Goal: Information Seeking & Learning: Learn about a topic

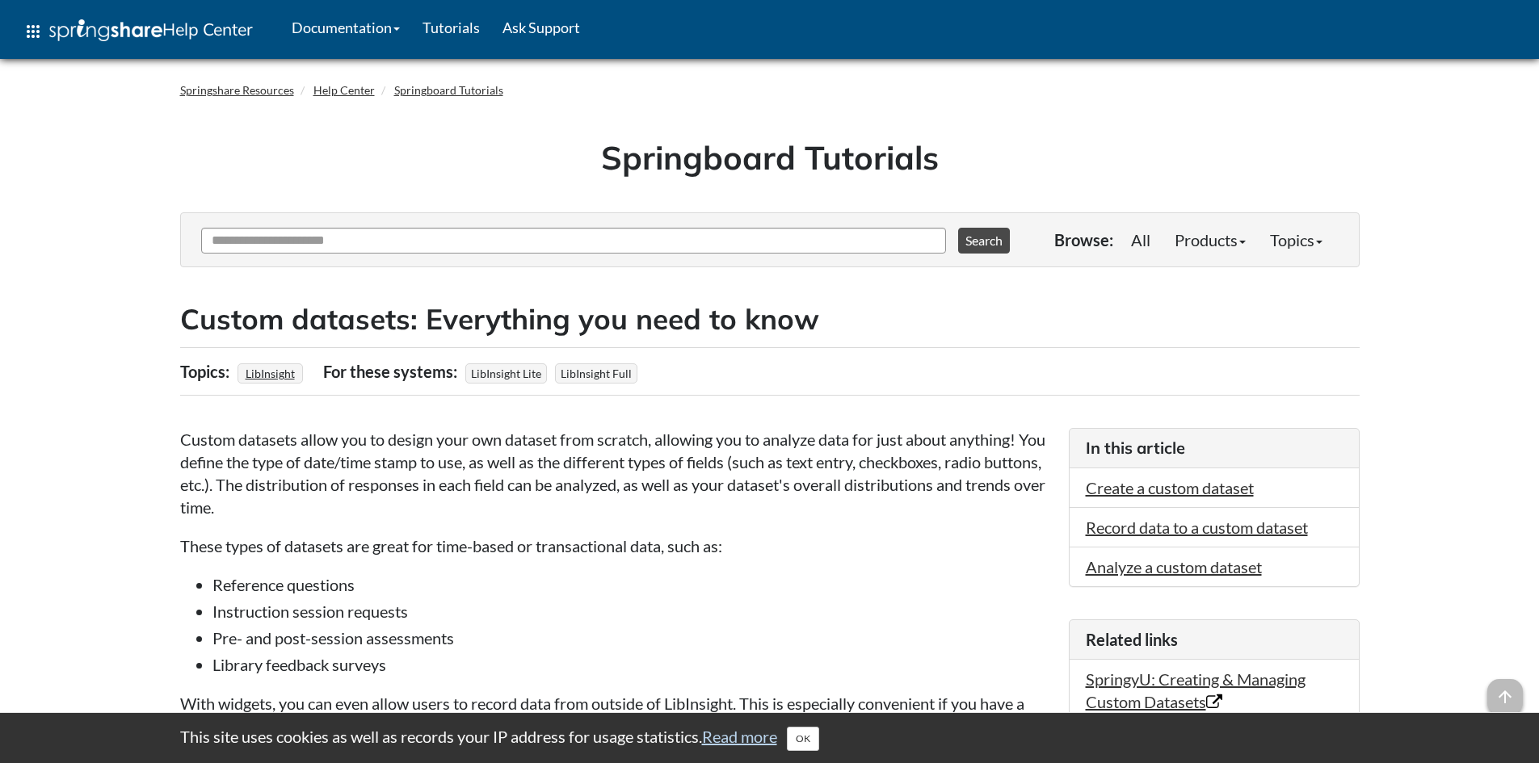
drag, startPoint x: 0, startPoint y: 0, endPoint x: 15, endPoint y: 174, distance: 175.1
click at [751, 736] on link "Read more" at bounding box center [739, 736] width 75 height 19
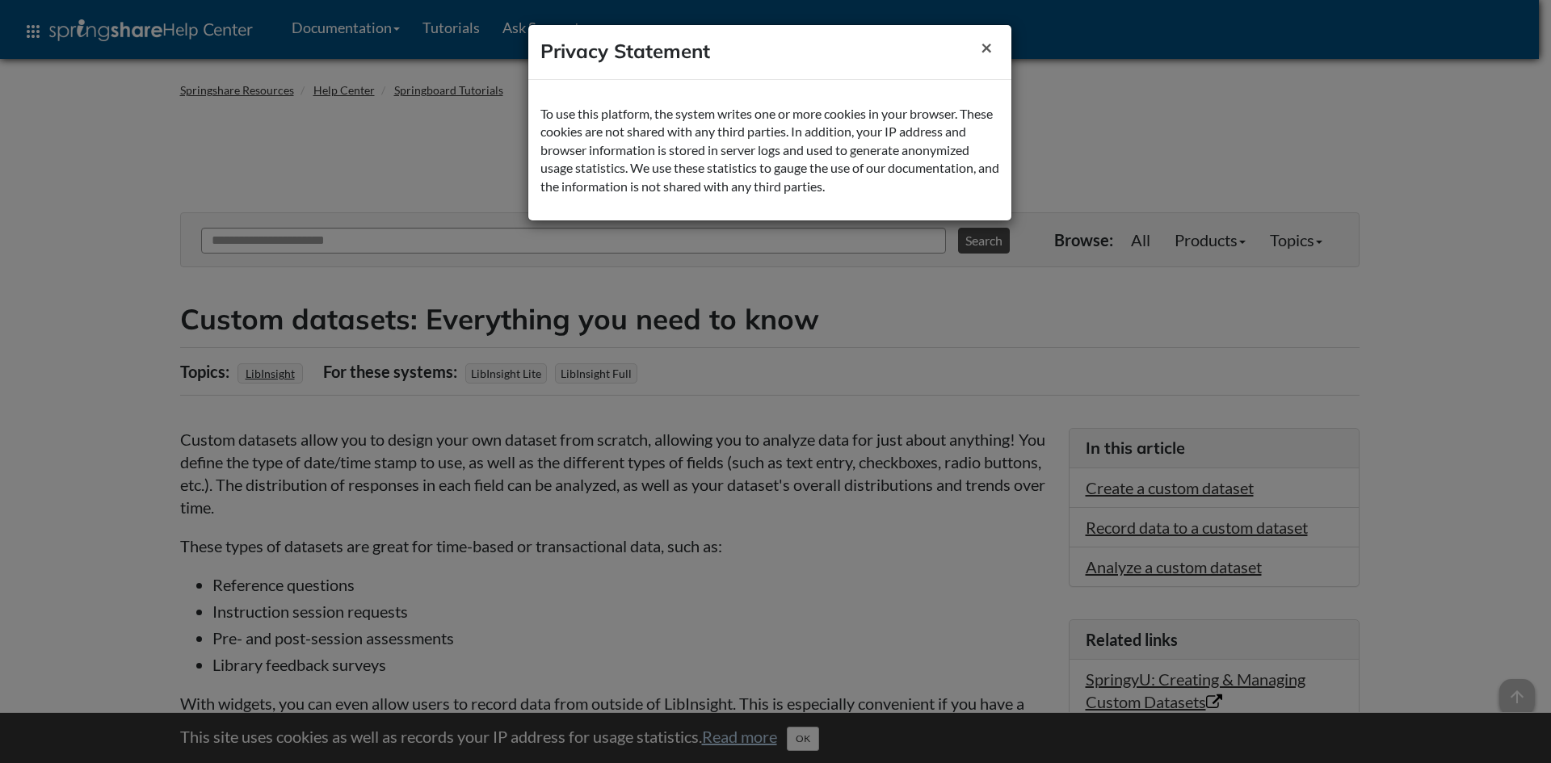
click at [976, 40] on button "×" at bounding box center [987, 47] width 38 height 40
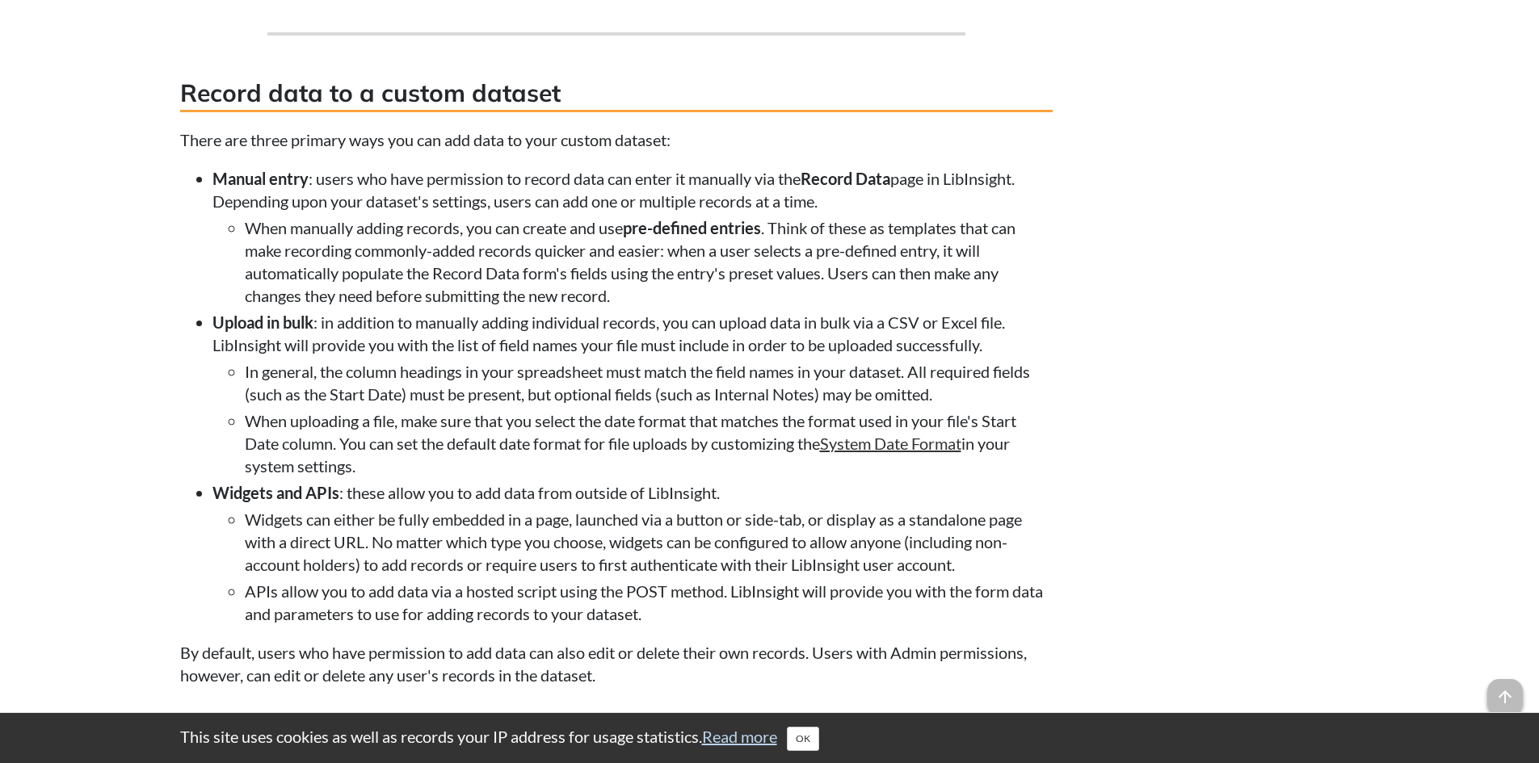
scroll to position [2585, 0]
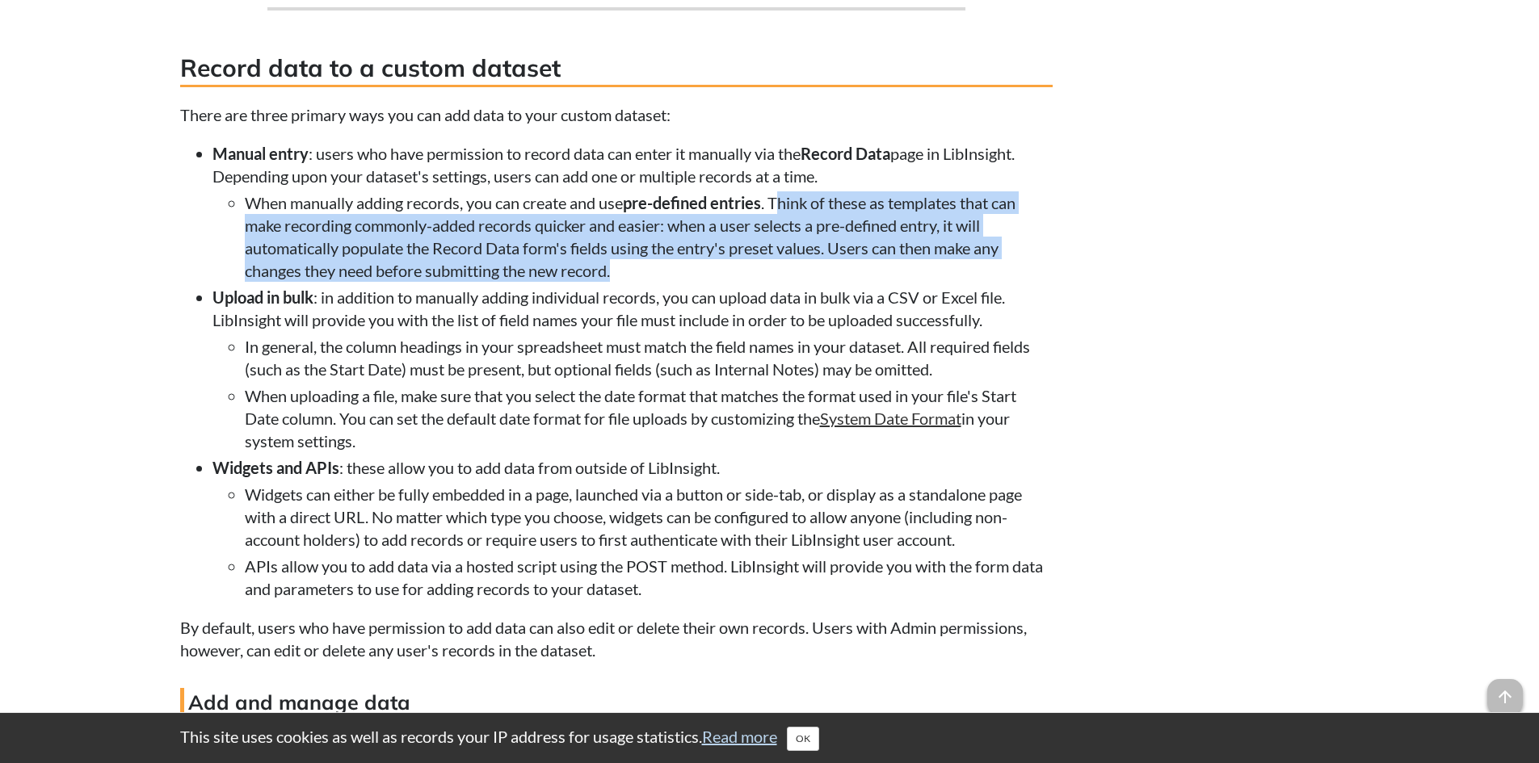
drag, startPoint x: 843, startPoint y: 222, endPoint x: 952, endPoint y: 286, distance: 126.4
click at [946, 282] on li "When manually adding records, you can create and use pre-defined entries . Thin…" at bounding box center [649, 236] width 808 height 90
drag, startPoint x: 960, startPoint y: 286, endPoint x: 1057, endPoint y: 292, distance: 98.0
click at [960, 282] on li "When manually adding records, you can create and use pre-defined entries . Thin…" at bounding box center [649, 236] width 808 height 90
click at [699, 282] on li "When manually adding records, you can create and use pre-defined entries . Thin…" at bounding box center [649, 236] width 808 height 90
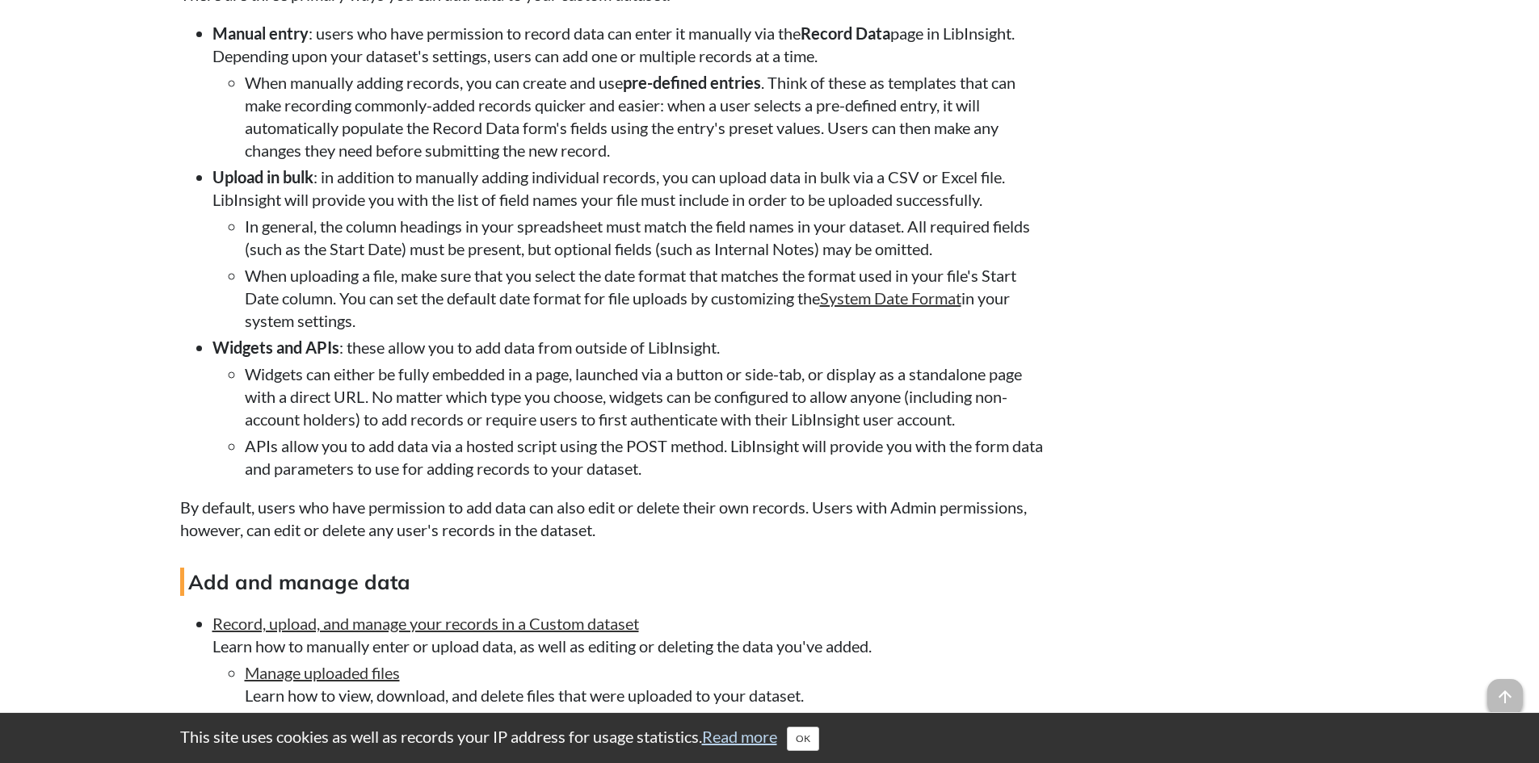
scroll to position [2747, 0]
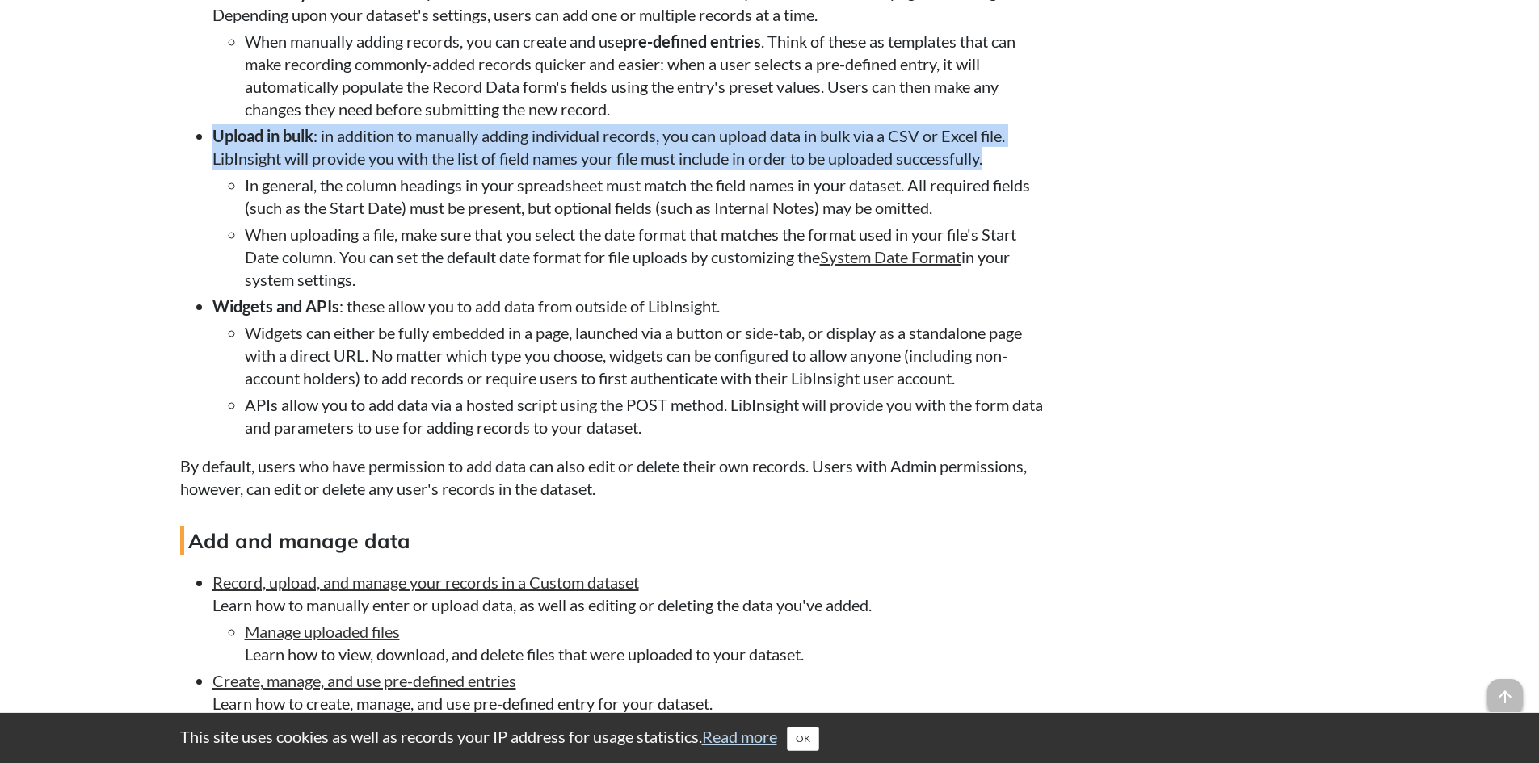
drag, startPoint x: 197, startPoint y: 165, endPoint x: 997, endPoint y: 174, distance: 799.8
click at [997, 174] on li "Upload in bulk : in addition to manually adding individual records, you can upl…" at bounding box center [632, 207] width 840 height 166
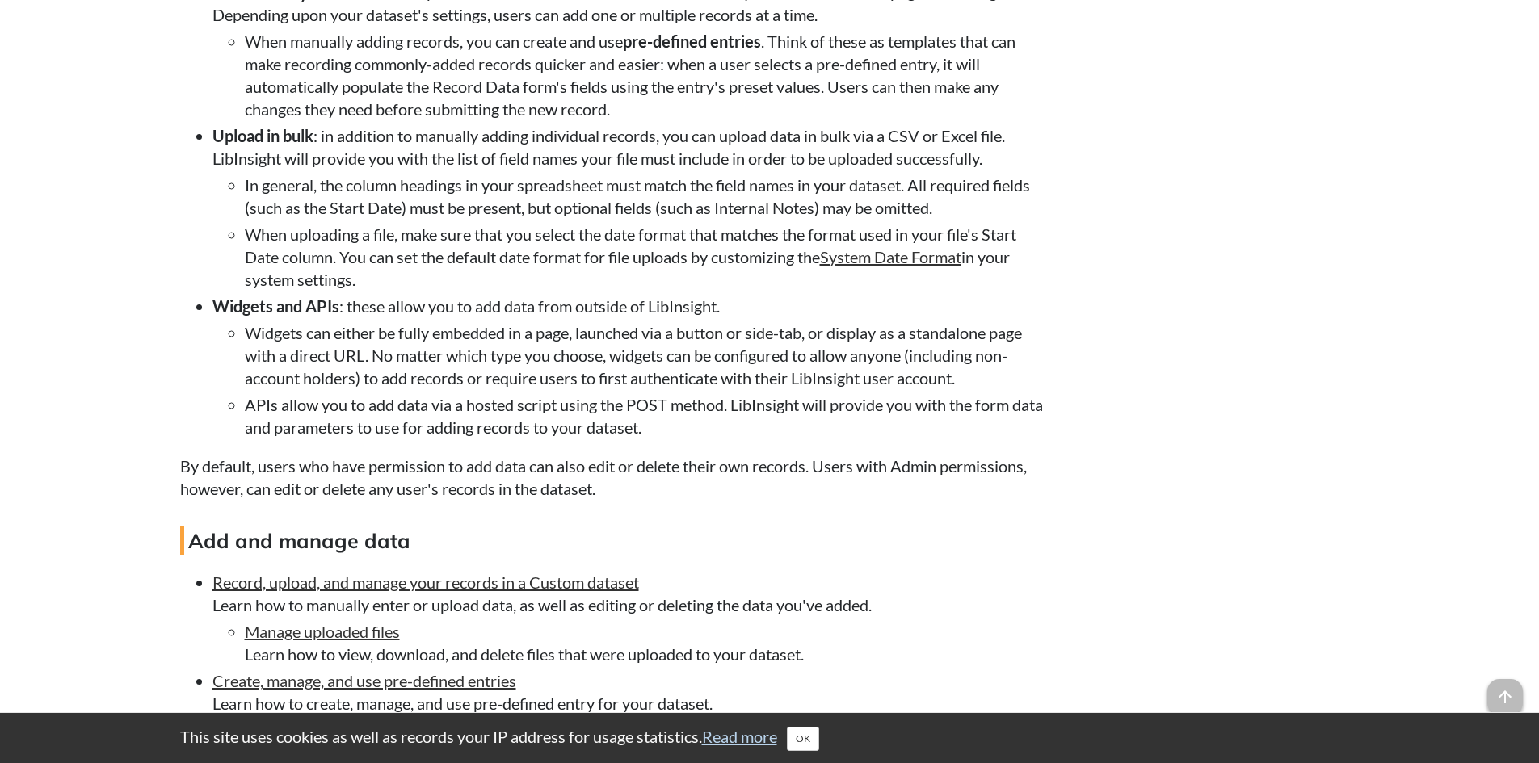
click at [498, 259] on li "When uploading a file, make sure that you select the date format that matches t…" at bounding box center [649, 257] width 808 height 68
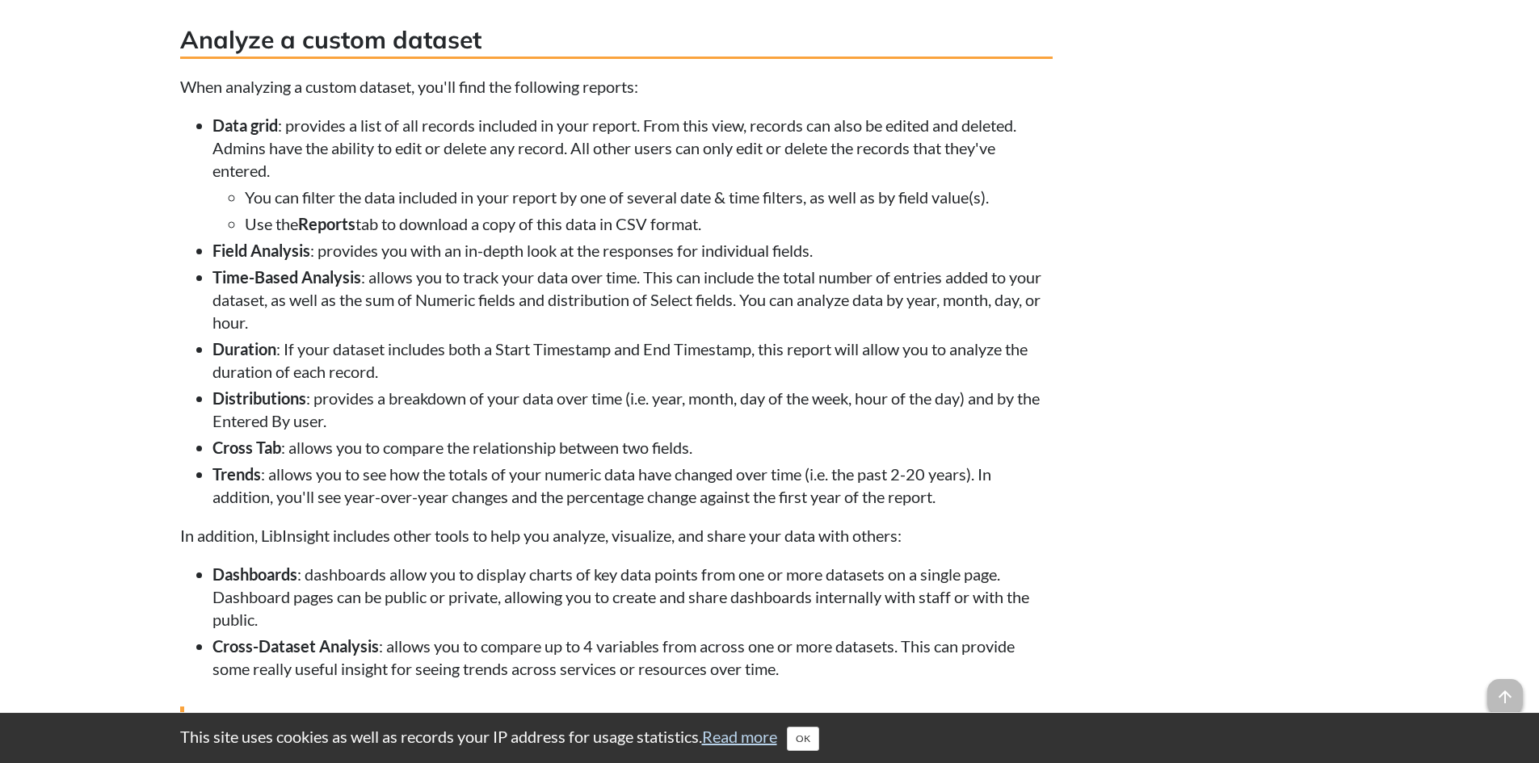
scroll to position [3797, 0]
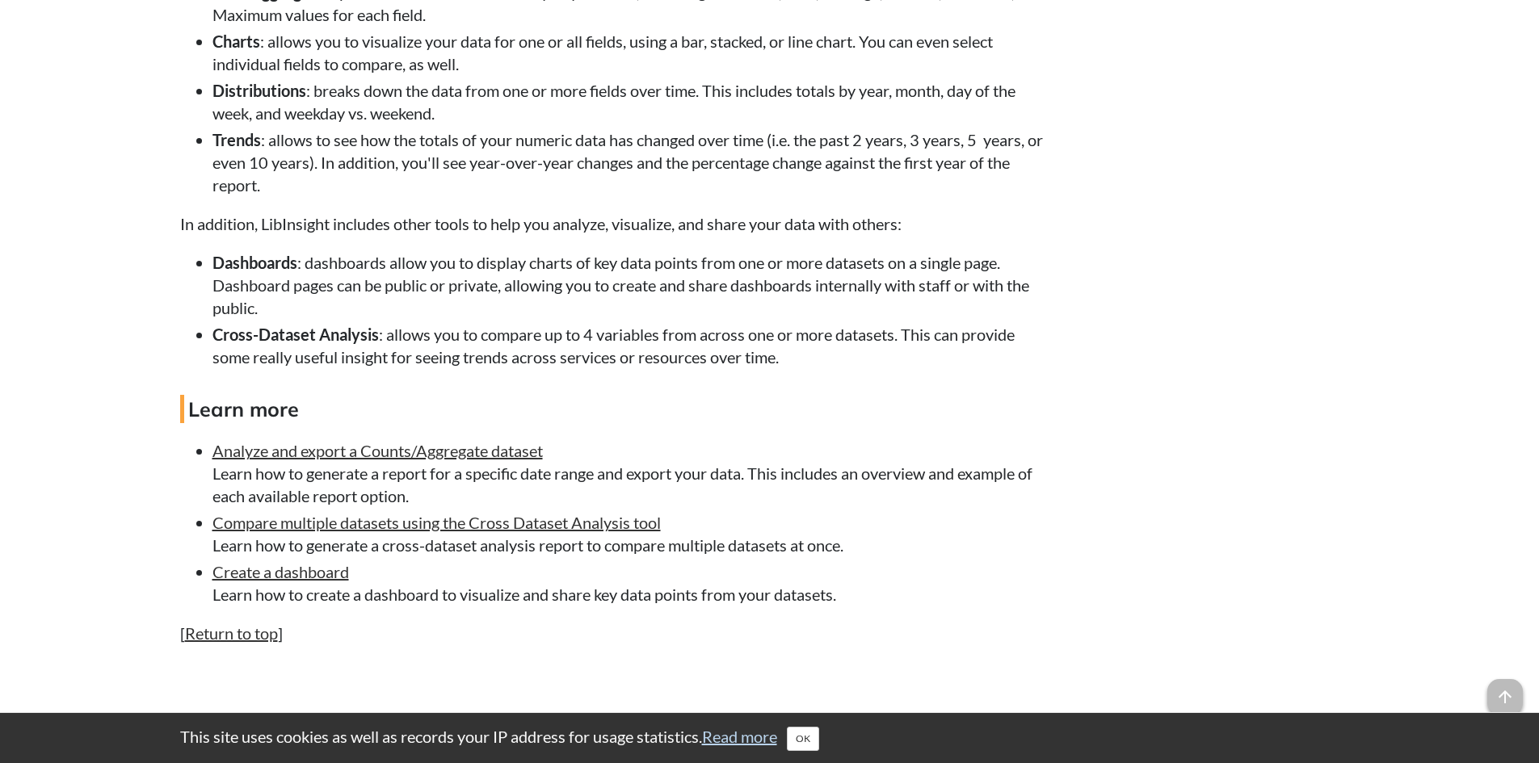
scroll to position [3156, 0]
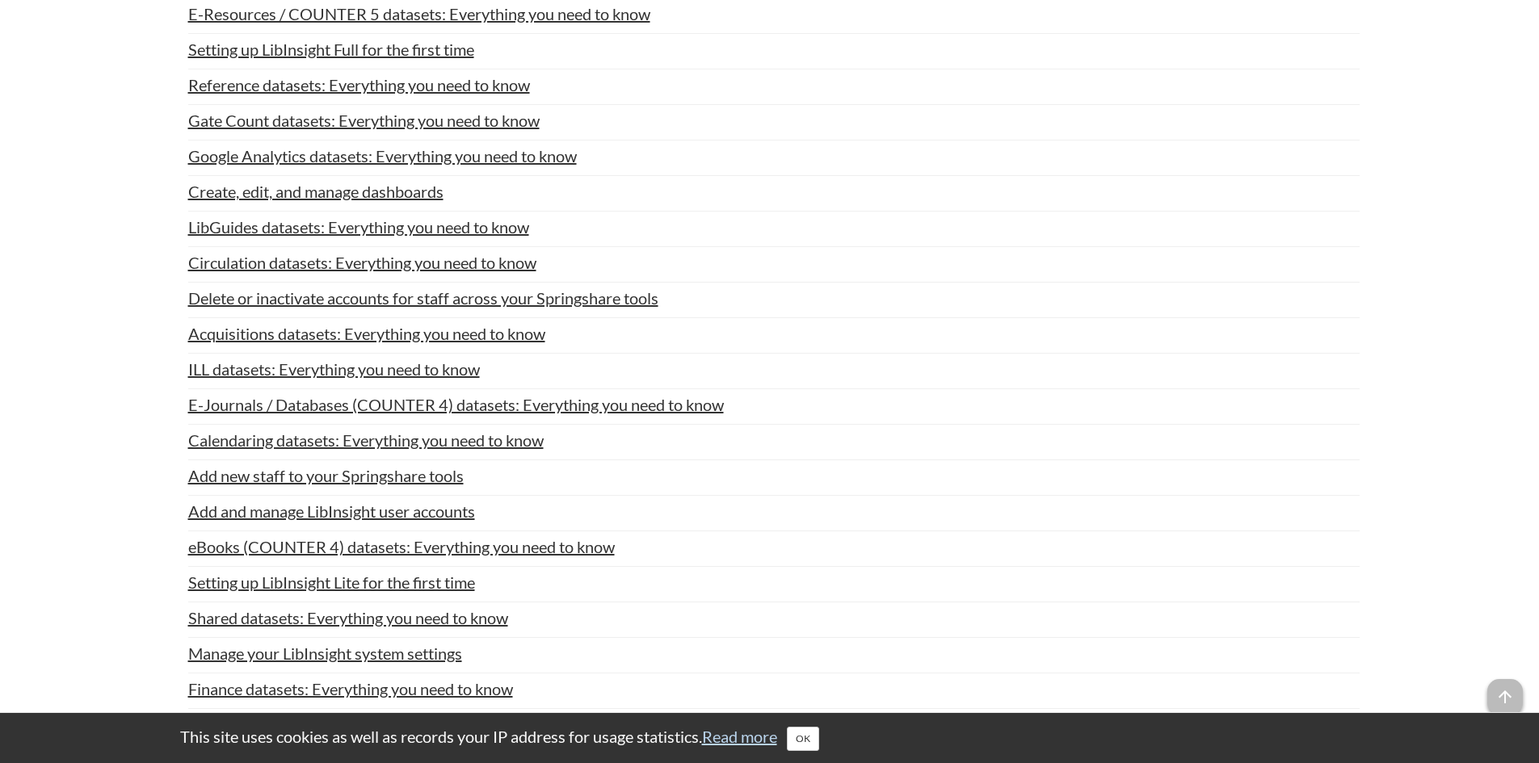
scroll to position [5790, 0]
